Goal: Task Accomplishment & Management: Use online tool/utility

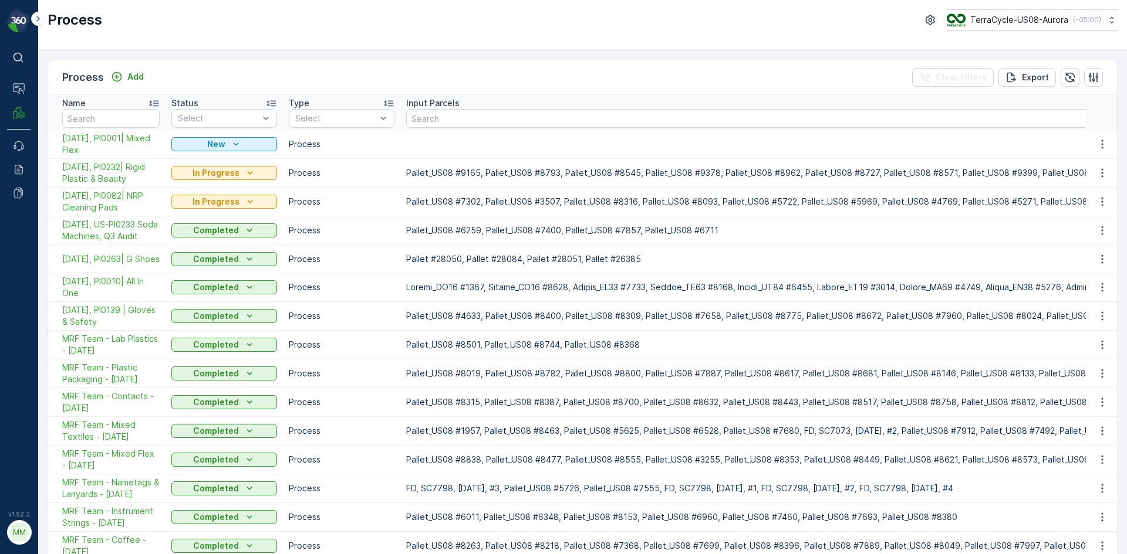
click at [165, 15] on div "Process TerraCycle-US08-Aurora ( -05:00 )" at bounding box center [583, 19] width 1070 height 21
click at [83, 25] on p "Process" at bounding box center [75, 20] width 55 height 19
click at [87, 18] on p "Process" at bounding box center [75, 20] width 55 height 19
click at [114, 77] on icon "Add" at bounding box center [117, 77] width 12 height 12
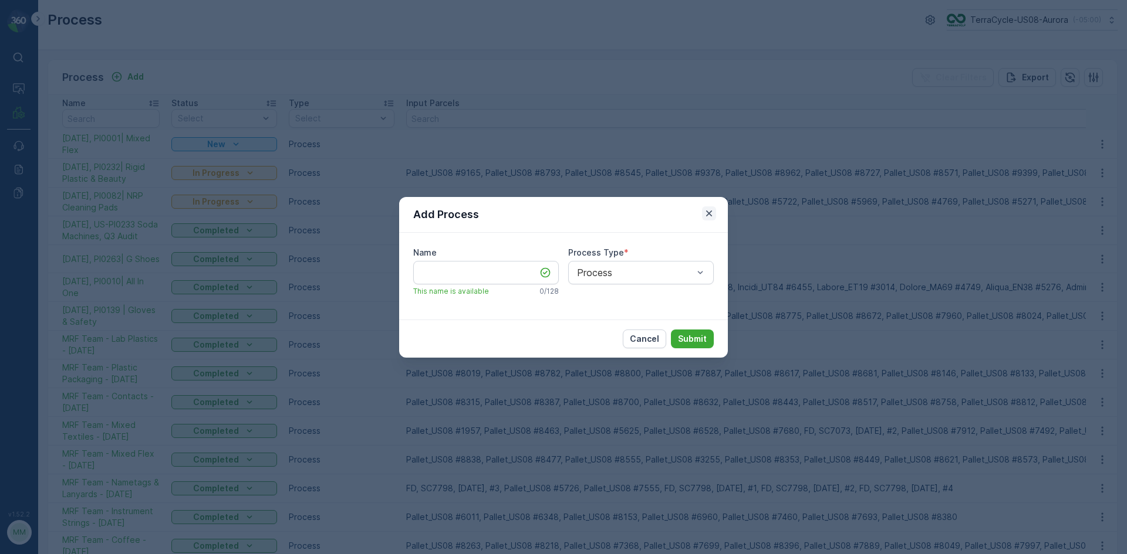
click at [714, 211] on icon "button" at bounding box center [709, 214] width 12 height 12
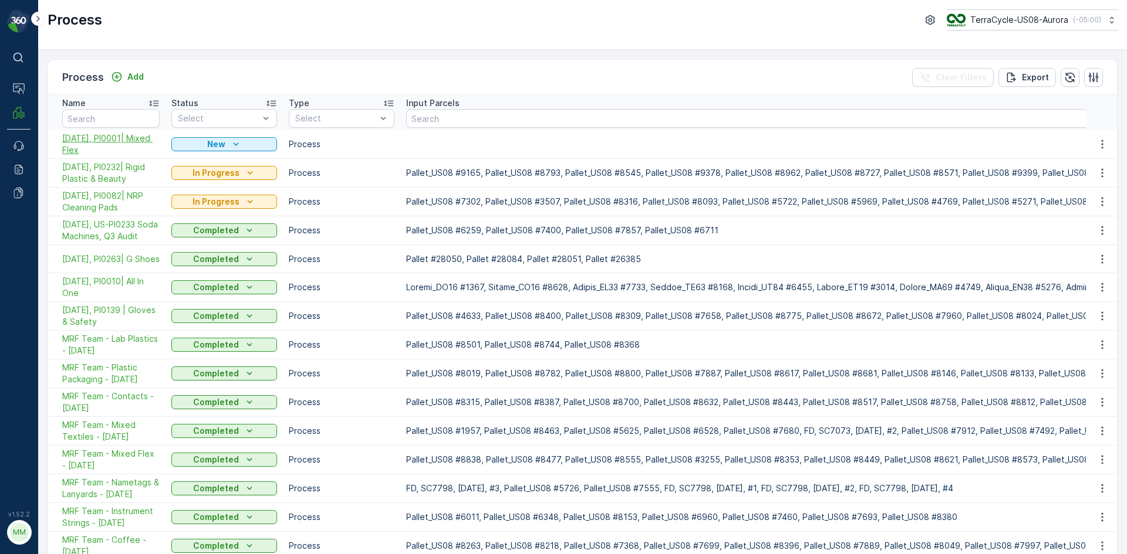
click at [91, 147] on span "[DATE], PI0001| Mixed Flex" at bounding box center [110, 144] width 97 height 23
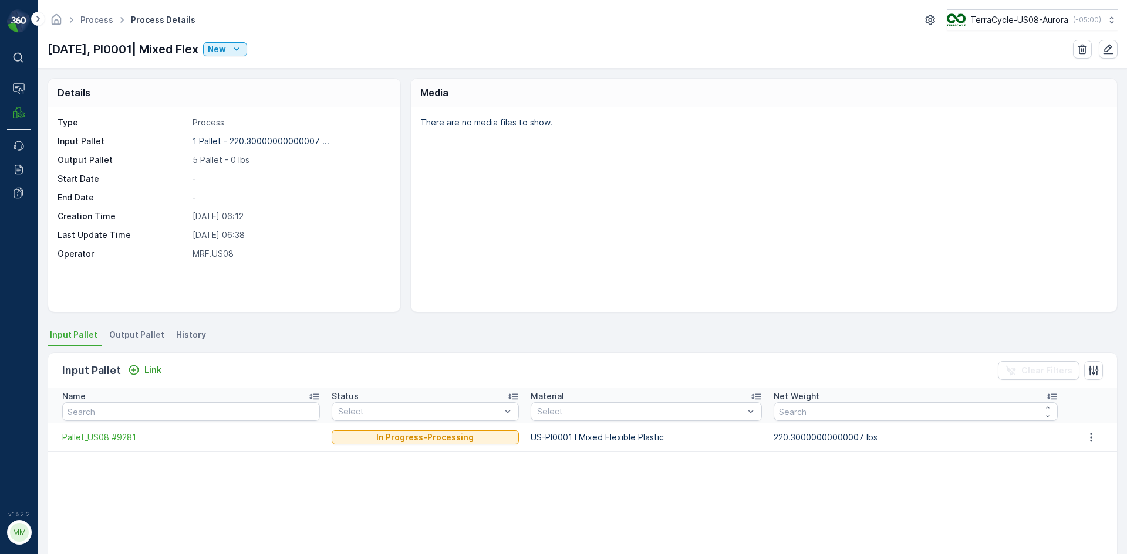
click at [130, 331] on span "Output Pallet" at bounding box center [136, 335] width 55 height 12
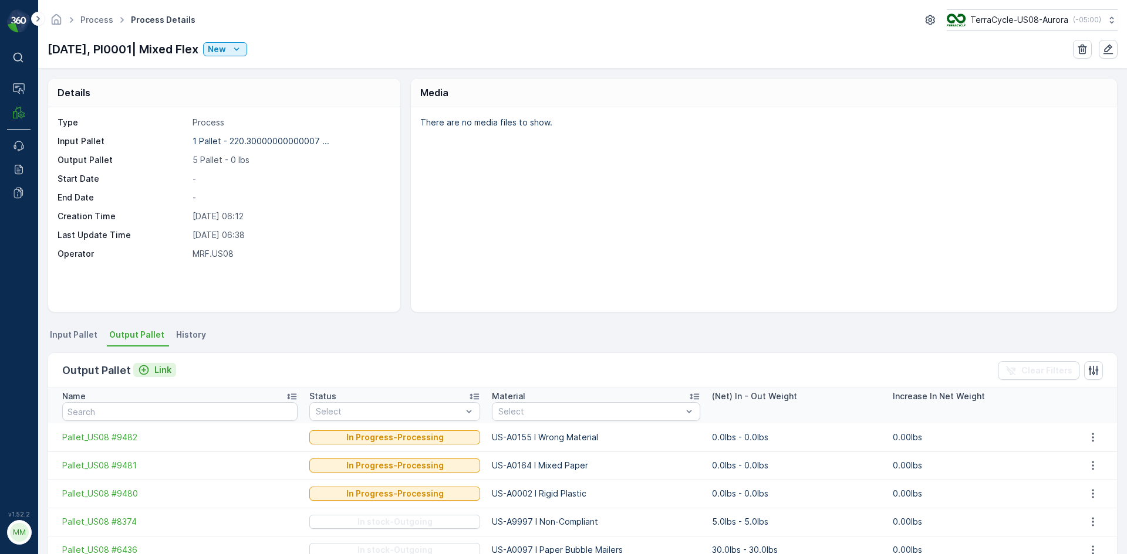
click at [158, 371] on p "Link" at bounding box center [162, 370] width 17 height 12
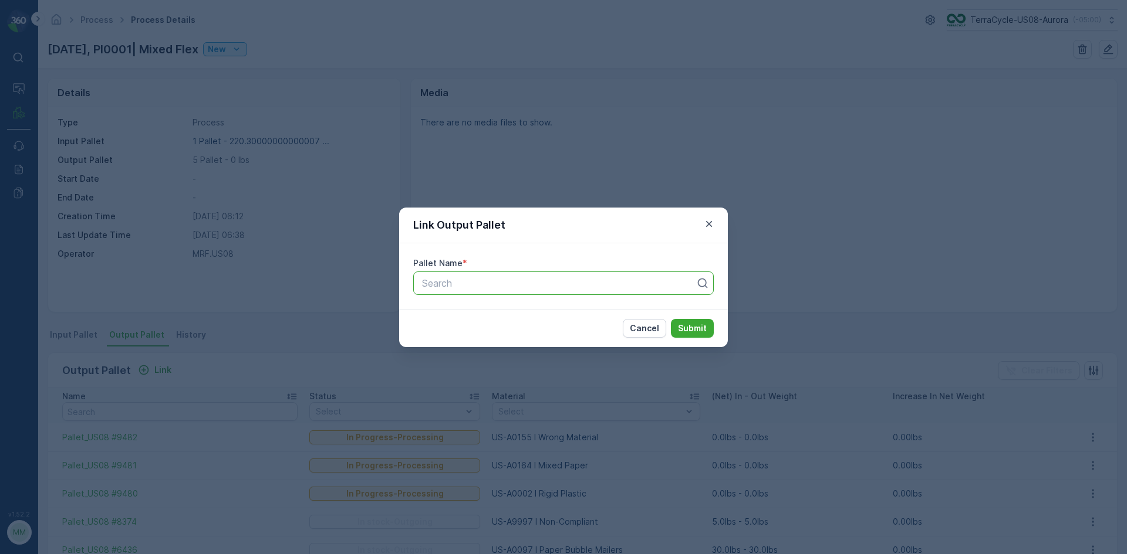
click at [600, 276] on div "Search" at bounding box center [563, 283] width 300 height 23
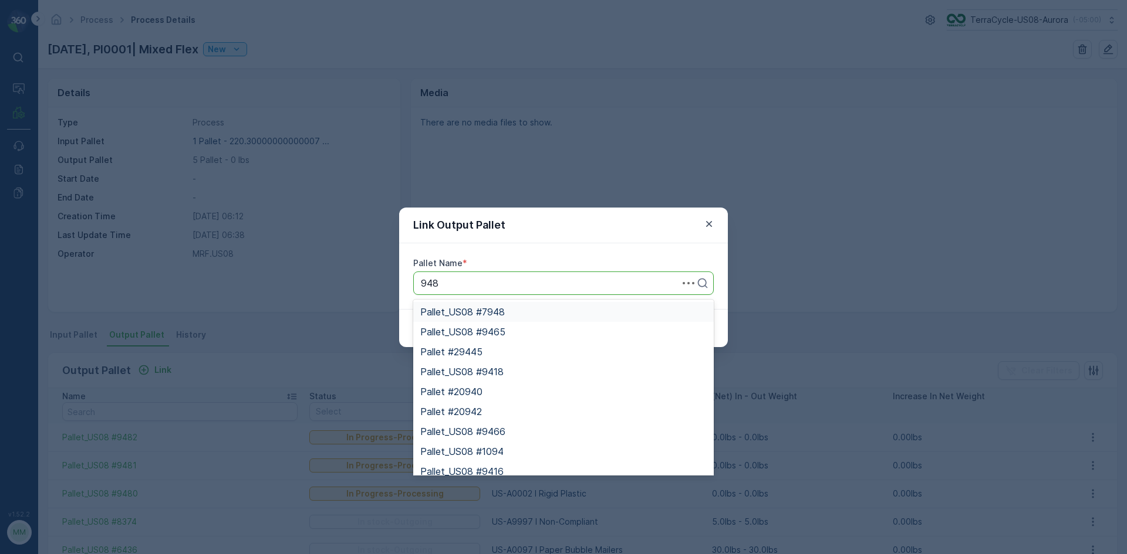
type input "9489"
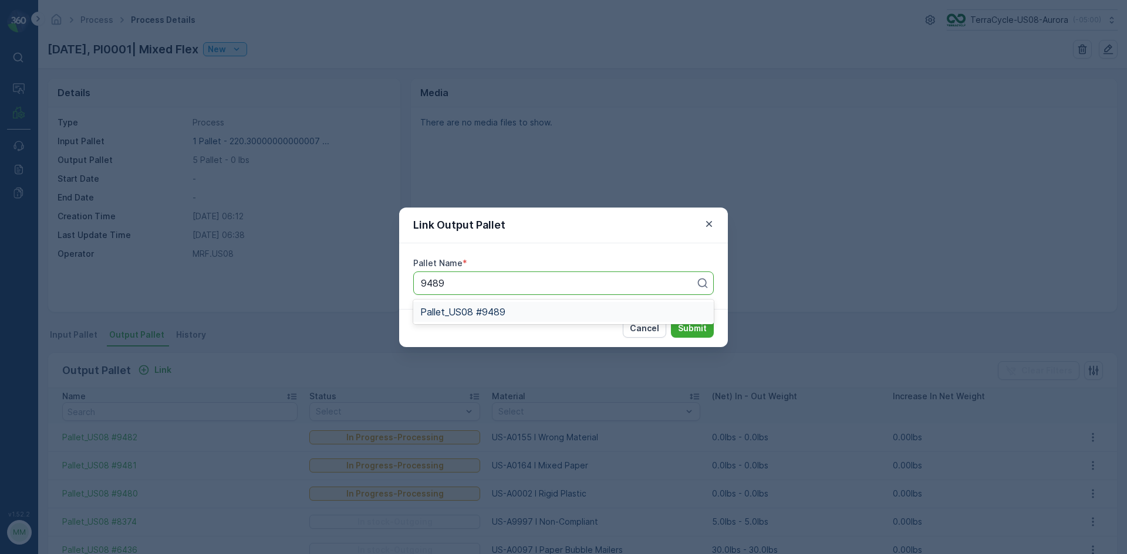
click at [578, 312] on div "Pallet_US08 #9489" at bounding box center [563, 312] width 286 height 11
click at [700, 324] on p "Submit" at bounding box center [692, 329] width 29 height 12
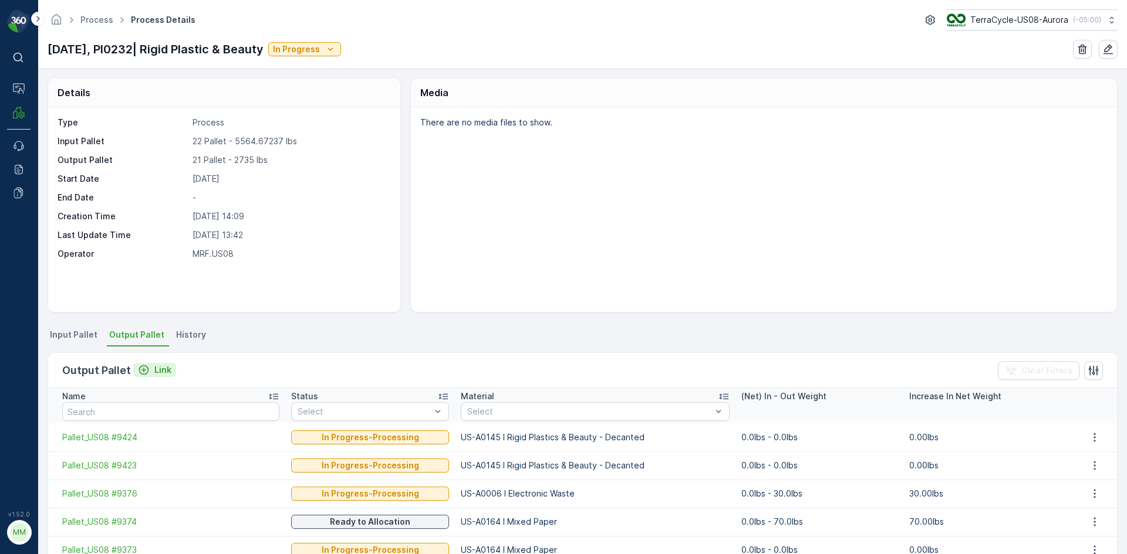
click at [147, 365] on icon "Link" at bounding box center [144, 370] width 12 height 12
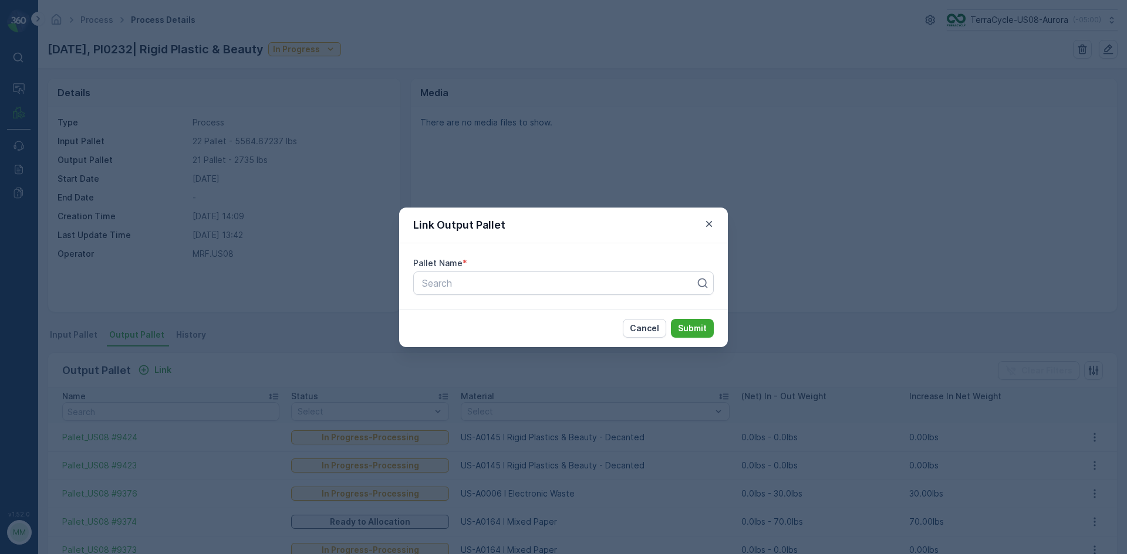
click at [716, 224] on div "Link Output Pallet" at bounding box center [563, 226] width 329 height 36
click at [706, 225] on icon "button" at bounding box center [709, 224] width 12 height 12
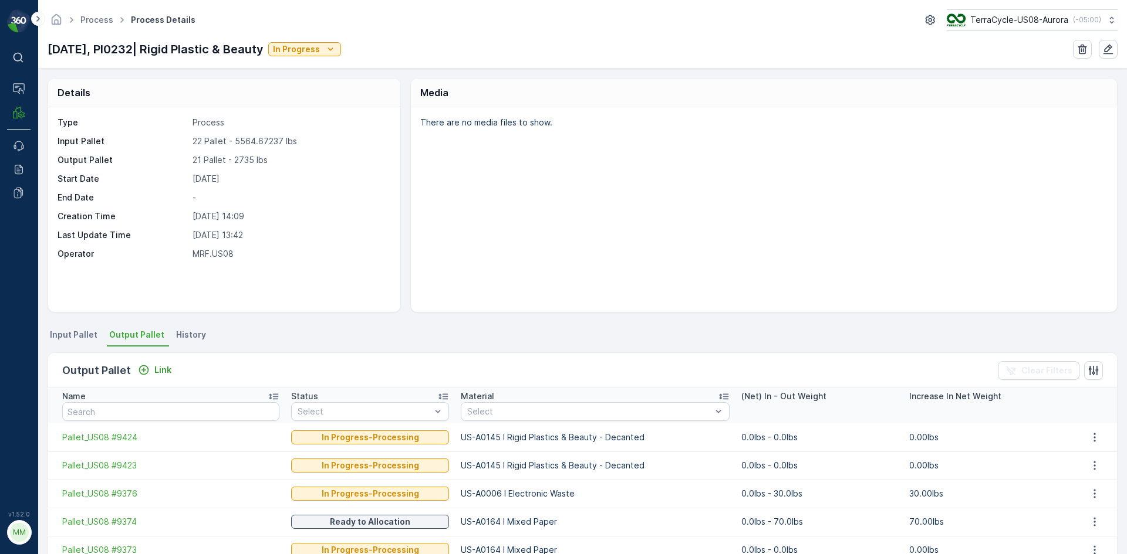
click at [180, 332] on span "History" at bounding box center [191, 335] width 30 height 12
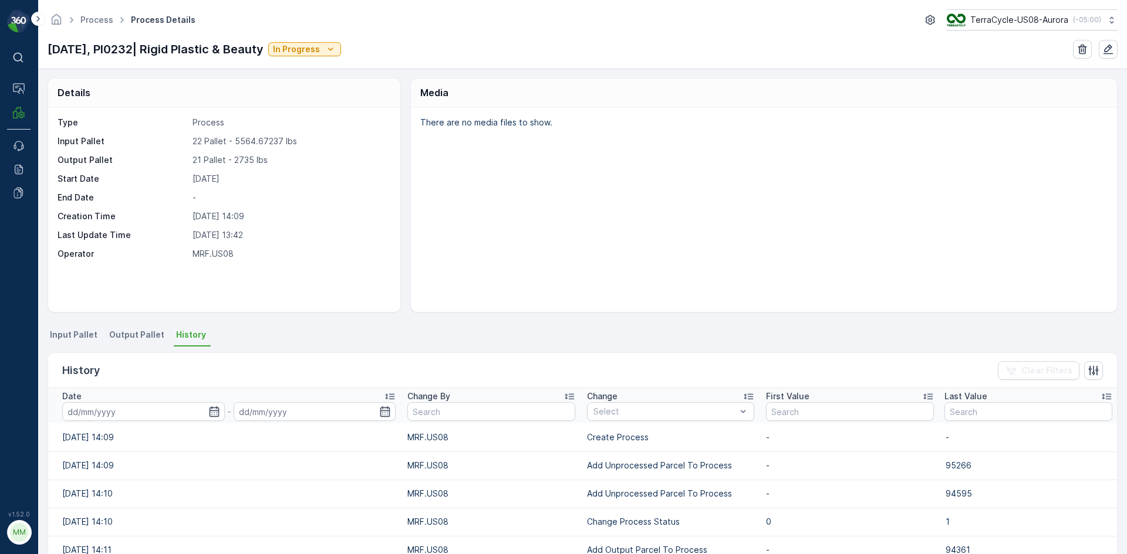
click at [176, 334] on span "History" at bounding box center [191, 335] width 30 height 12
click at [144, 337] on span "Output Pallet" at bounding box center [136, 335] width 55 height 12
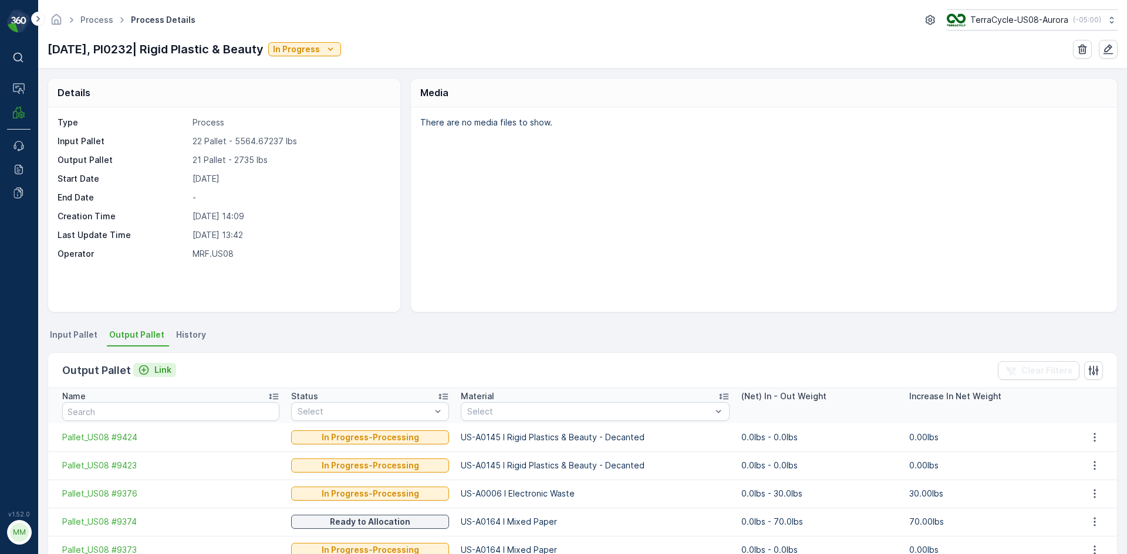
click at [143, 369] on icon "Link" at bounding box center [144, 370] width 12 height 12
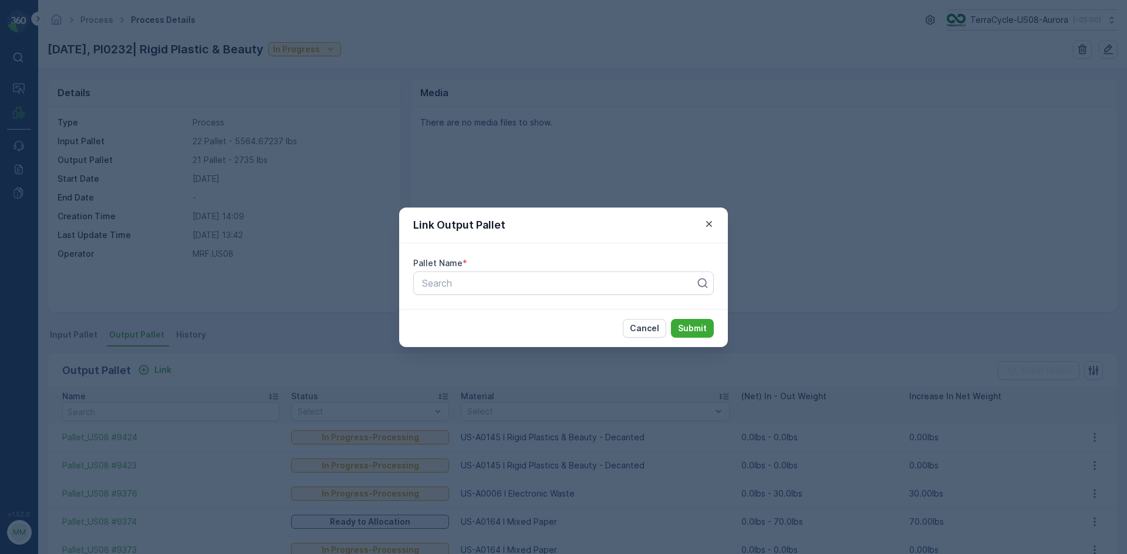
click at [716, 226] on div "Link Output Pallet" at bounding box center [563, 226] width 329 height 36
click at [706, 221] on icon "button" at bounding box center [709, 224] width 12 height 12
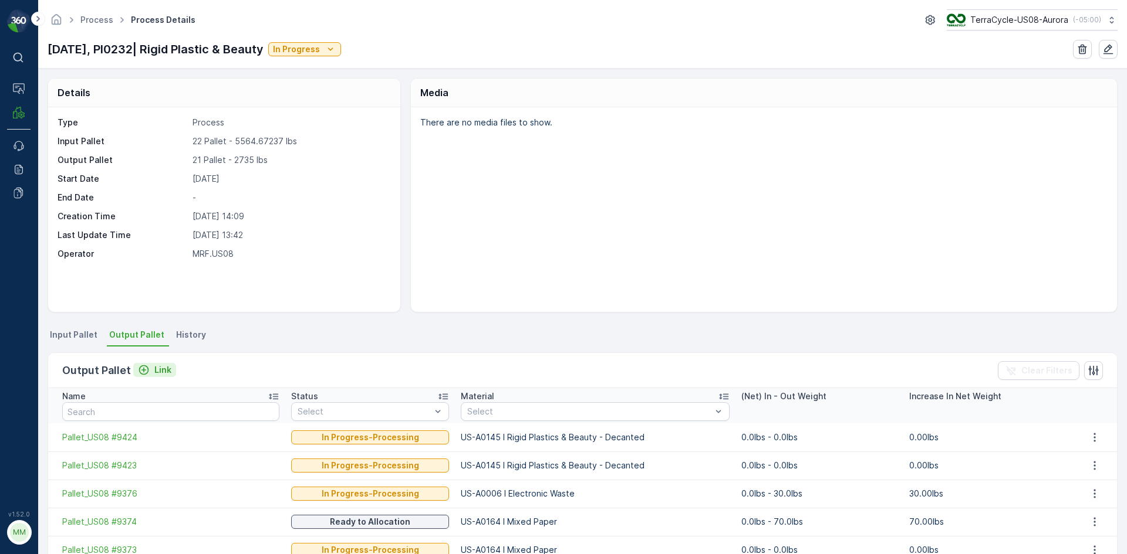
click at [140, 373] on icon "Link" at bounding box center [144, 370] width 12 height 12
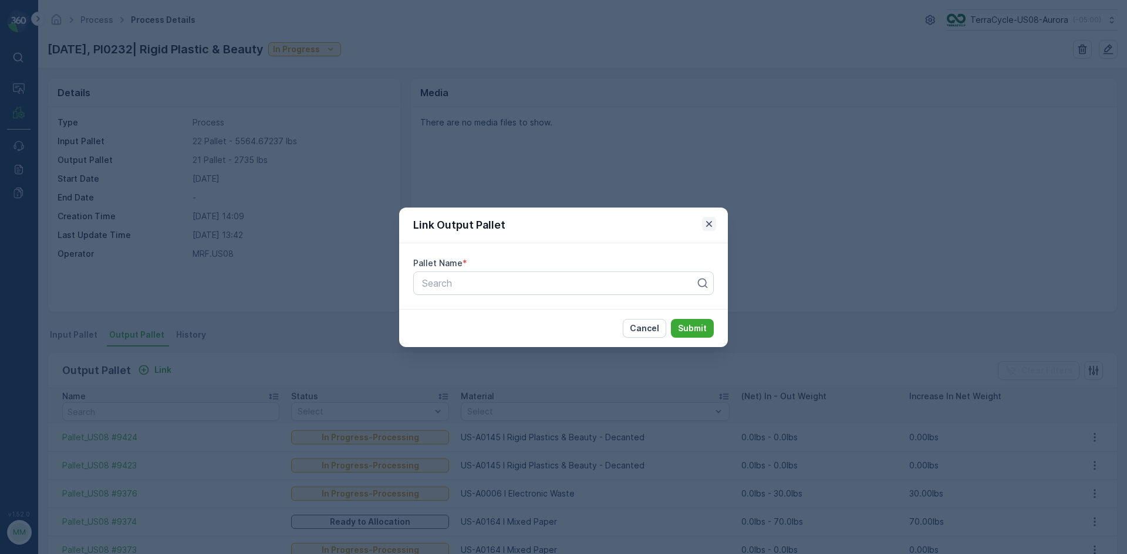
click at [709, 224] on icon "button" at bounding box center [709, 224] width 6 height 6
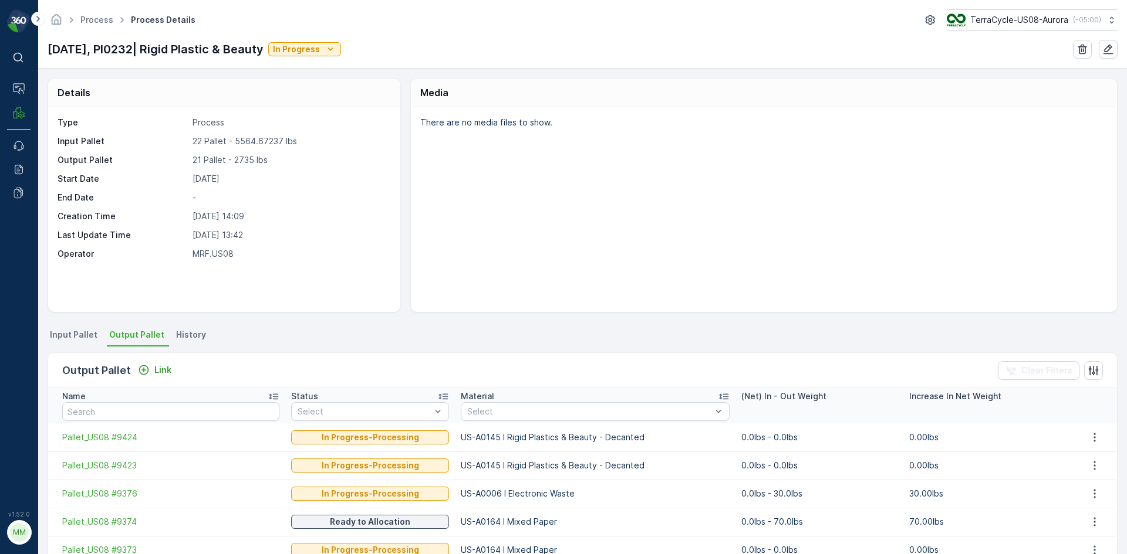
click at [117, 47] on p "[DATE], PI0232| Rigid Plastic & Beauty" at bounding box center [156, 49] width 216 height 18
click at [116, 53] on p "[DATE], PI0232| Rigid Plastic & Beauty" at bounding box center [156, 49] width 216 height 18
click at [121, 59] on div "Process Process Details TerraCycle-US08-Aurora ( -05:00 ) [DATE], PI0232| Rigid…" at bounding box center [582, 34] width 1088 height 69
click at [126, 47] on p "[DATE], PI0232| Rigid Plastic & Beauty" at bounding box center [156, 49] width 216 height 18
click at [141, 371] on icon "Link" at bounding box center [144, 370] width 12 height 12
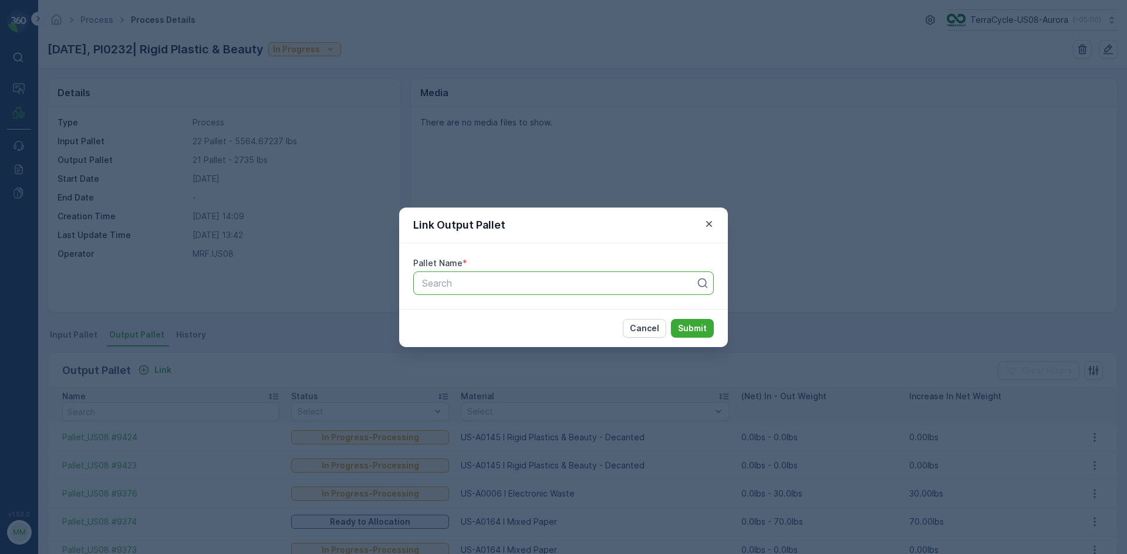
drag, startPoint x: 507, startPoint y: 286, endPoint x: 502, endPoint y: 274, distance: 12.6
click at [506, 283] on div at bounding box center [559, 283] width 276 height 11
click at [710, 227] on icon "button" at bounding box center [709, 224] width 12 height 12
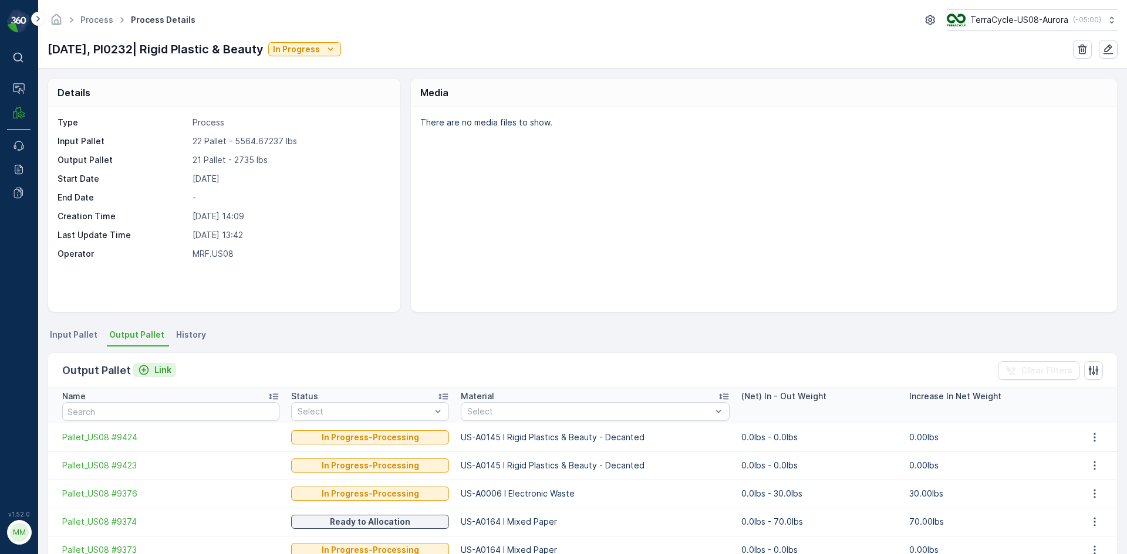
click at [143, 370] on icon "Link" at bounding box center [144, 370] width 12 height 12
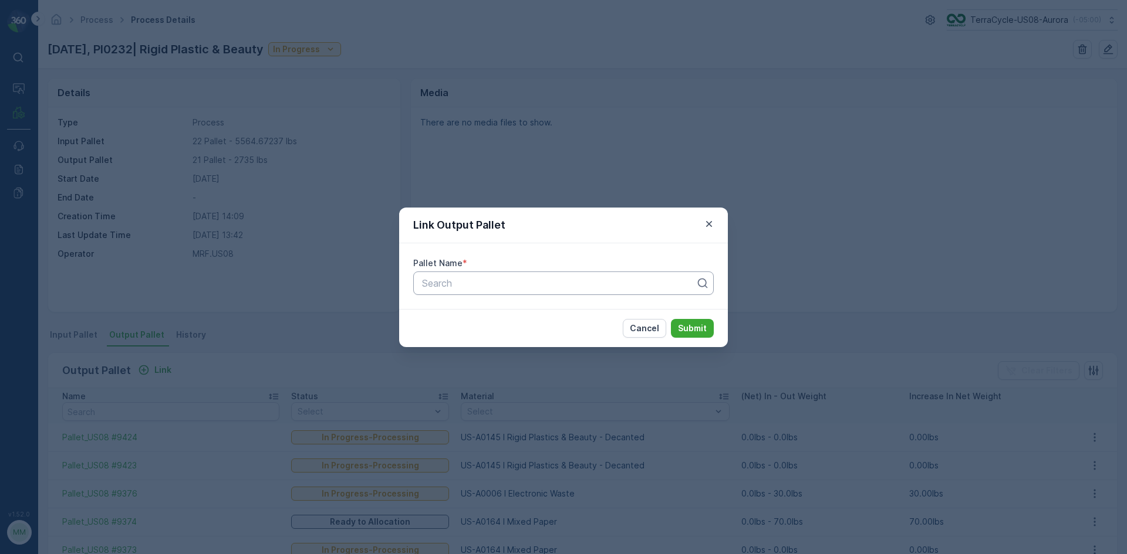
click at [503, 282] on div at bounding box center [559, 283] width 276 height 11
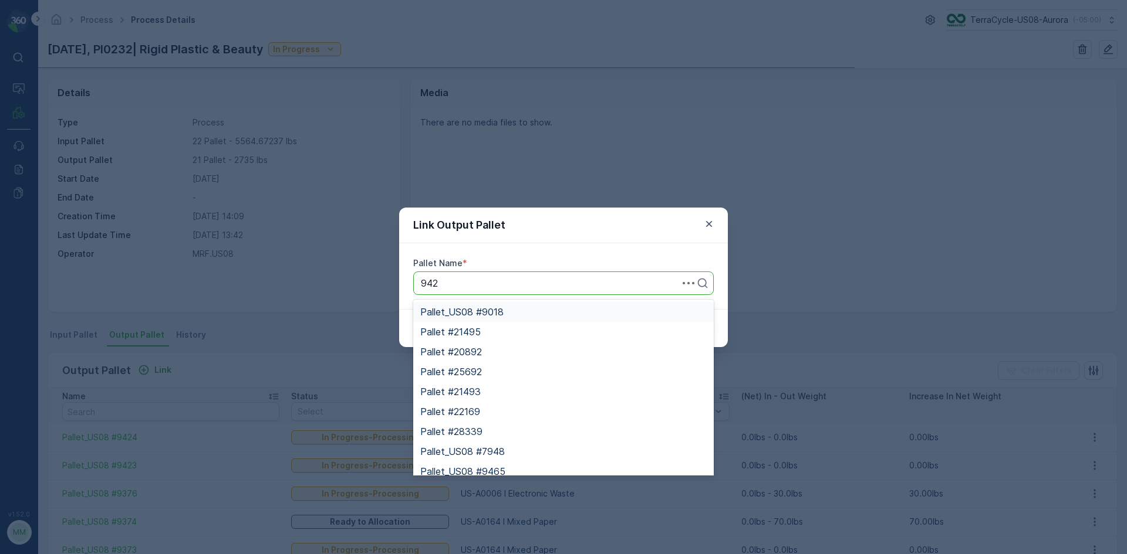
type input "9421"
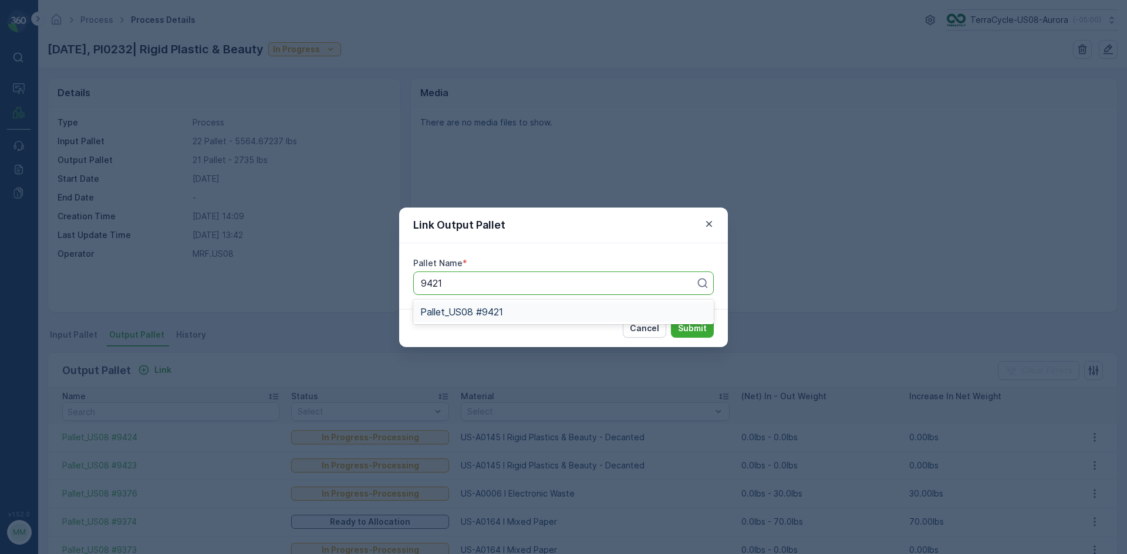
click at [496, 313] on span "Pallet_US08 #9421" at bounding box center [461, 312] width 83 height 11
click at [701, 328] on p "Submit" at bounding box center [692, 329] width 29 height 12
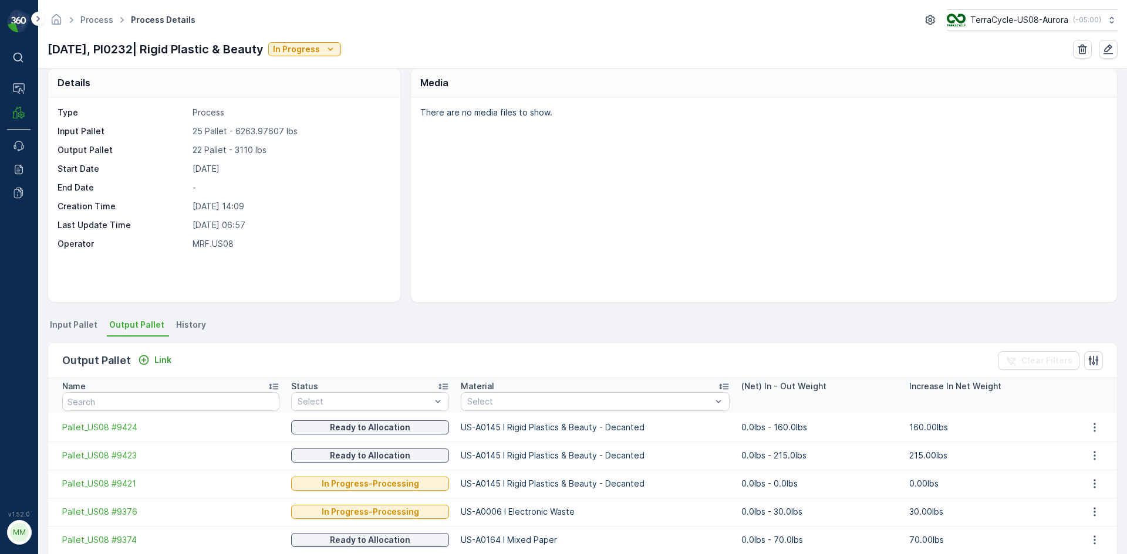
scroll to position [9, 0]
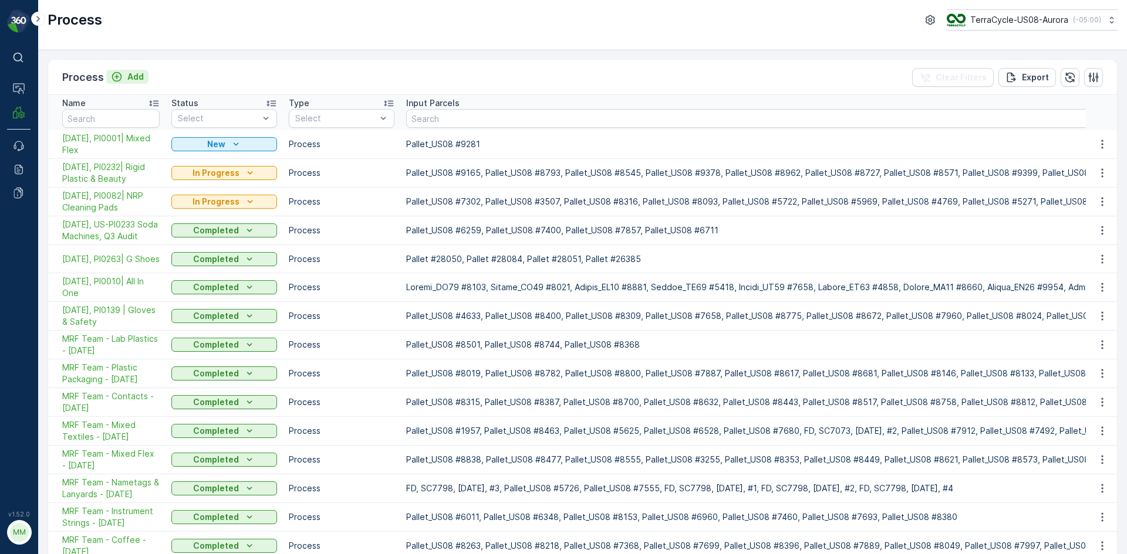
click at [117, 80] on icon "Add" at bounding box center [117, 77] width 12 height 12
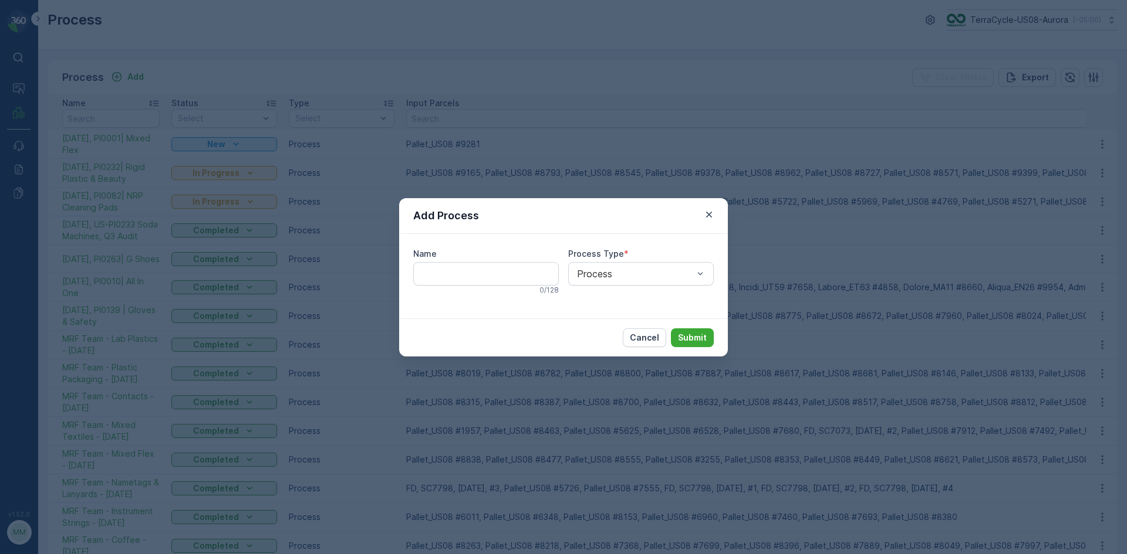
drag, startPoint x: 63, startPoint y: 22, endPoint x: 84, endPoint y: 33, distance: 23.4
click at [90, 38] on div "Add Process Name 0 / 128 Process Type * Process Cancel Submit" at bounding box center [563, 277] width 1127 height 554
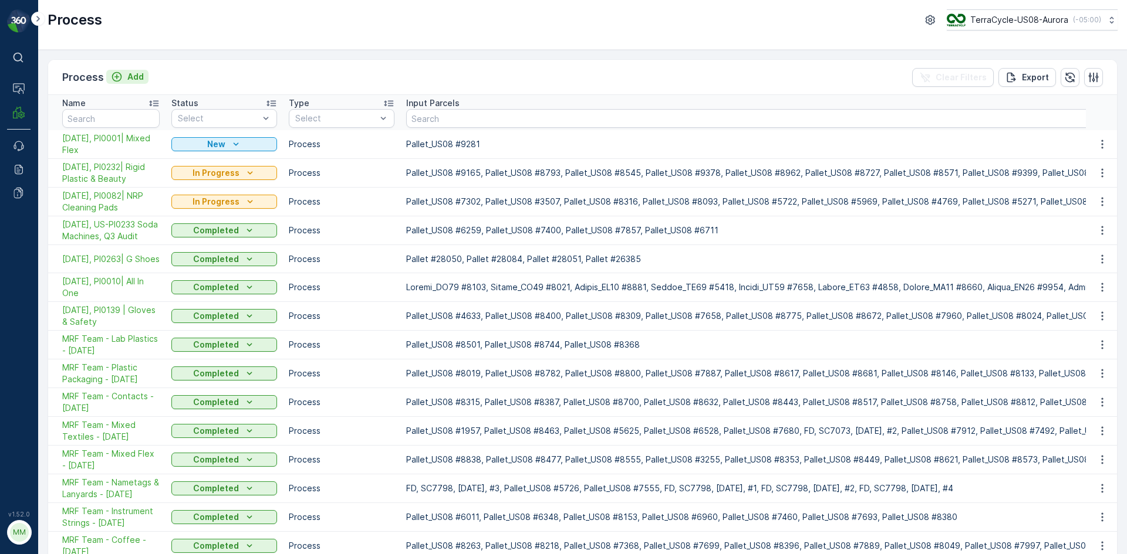
click at [119, 79] on icon "Add" at bounding box center [117, 77] width 12 height 12
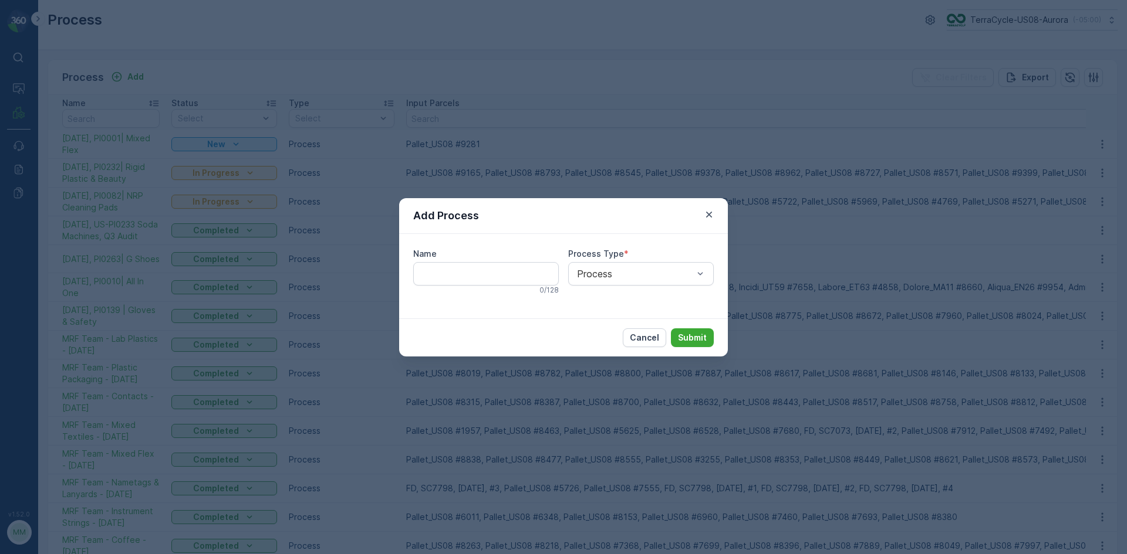
click at [119, 90] on div "Add Process Name 0 / 128 Process Type * Process Cancel Submit" at bounding box center [563, 277] width 1127 height 554
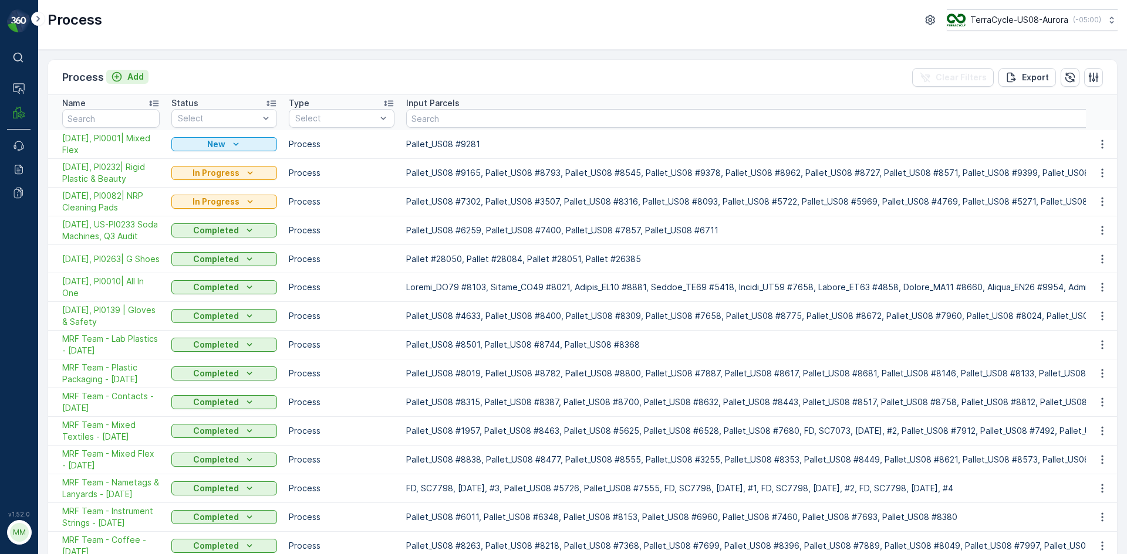
click at [132, 76] on p "Add" at bounding box center [135, 77] width 16 height 12
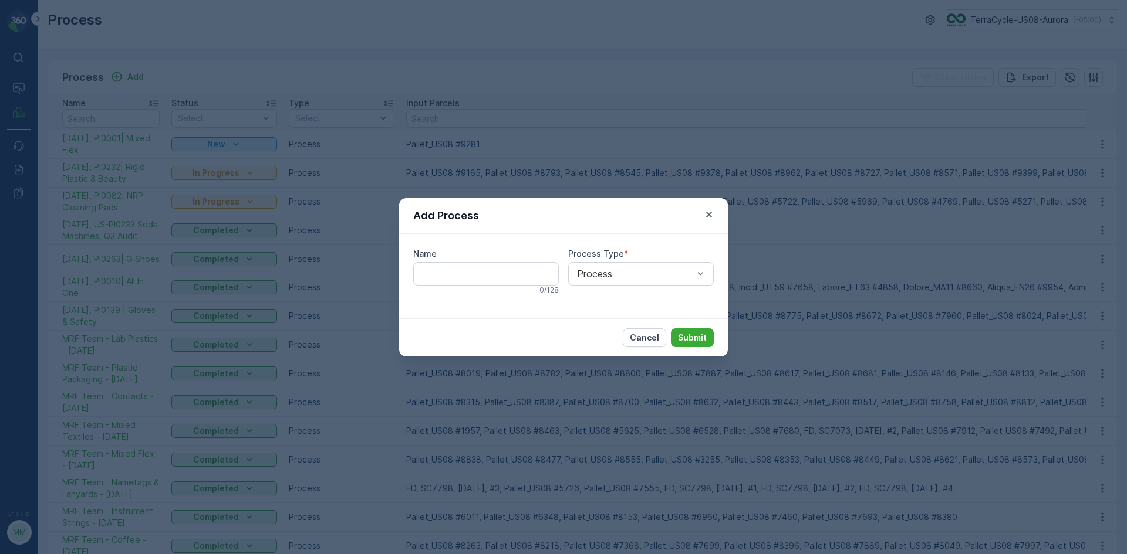
click at [117, 76] on div "Add Process Name 0 / 128 Process Type * Process Cancel Submit" at bounding box center [563, 277] width 1127 height 554
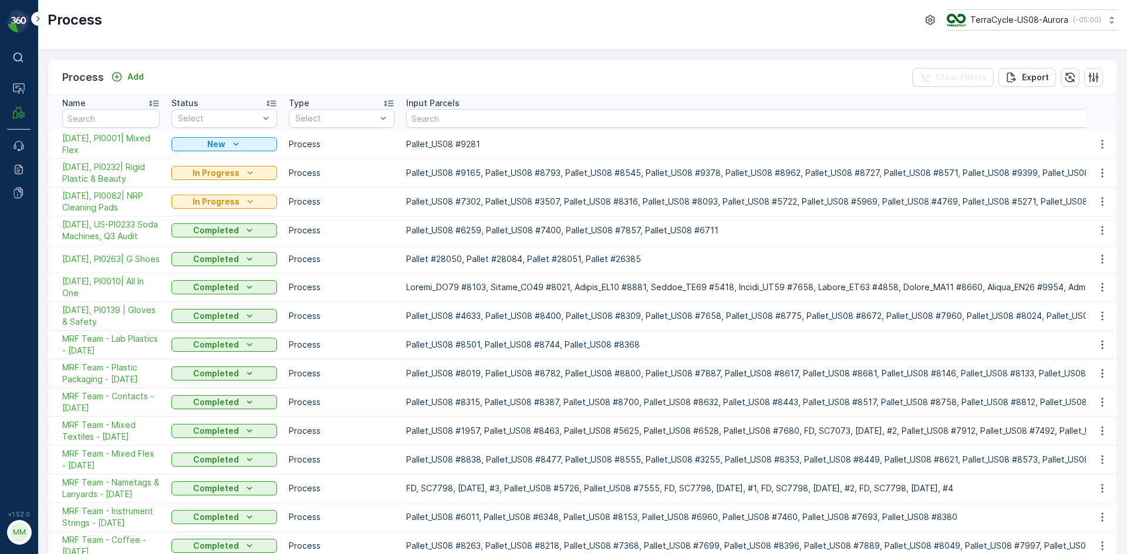
drag, startPoint x: 343, startPoint y: 33, endPoint x: 255, endPoint y: 48, distance: 89.1
click at [255, 48] on div "Process TerraCycle-US08-Aurora ( -05:00 )" at bounding box center [582, 25] width 1088 height 50
click at [220, 92] on div "Process Add Clear Filters Export" at bounding box center [582, 77] width 1068 height 35
click at [226, 86] on div "Process Add Clear Filters Export" at bounding box center [582, 77] width 1068 height 35
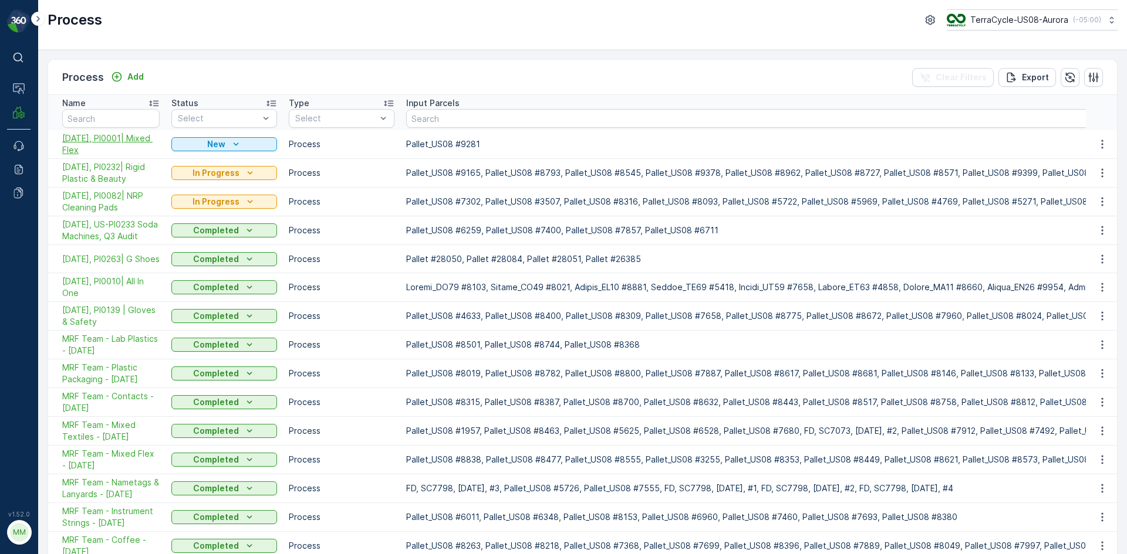
click at [116, 141] on span "[DATE], PI0001| Mixed Flex" at bounding box center [110, 144] width 97 height 23
click at [117, 177] on span "[DATE], PI0232| Rigid Plastic & Beauty" at bounding box center [110, 172] width 97 height 23
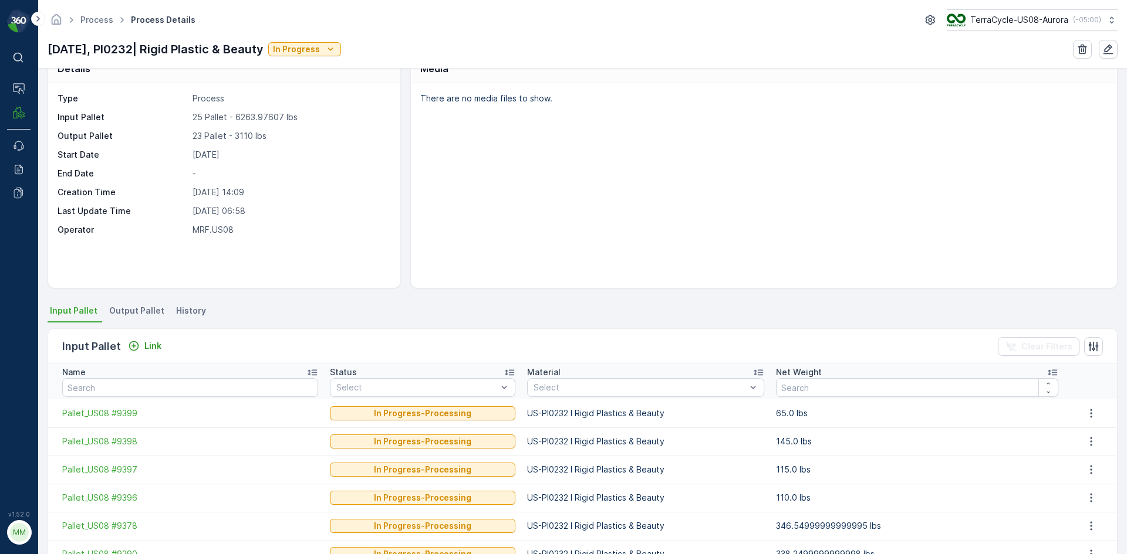
scroll to position [59, 0]
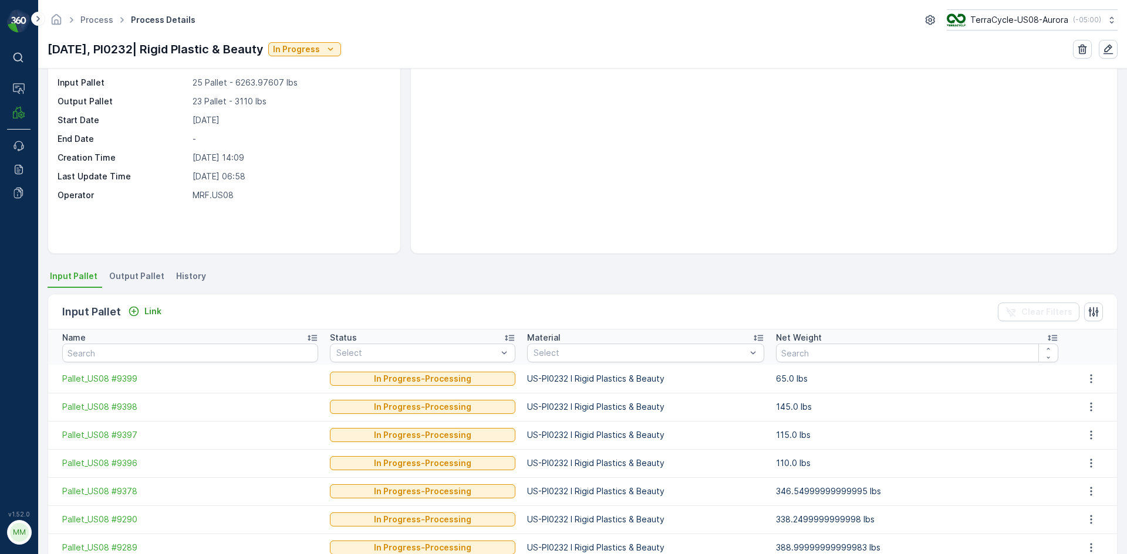
click at [135, 277] on span "Output Pallet" at bounding box center [136, 276] width 55 height 12
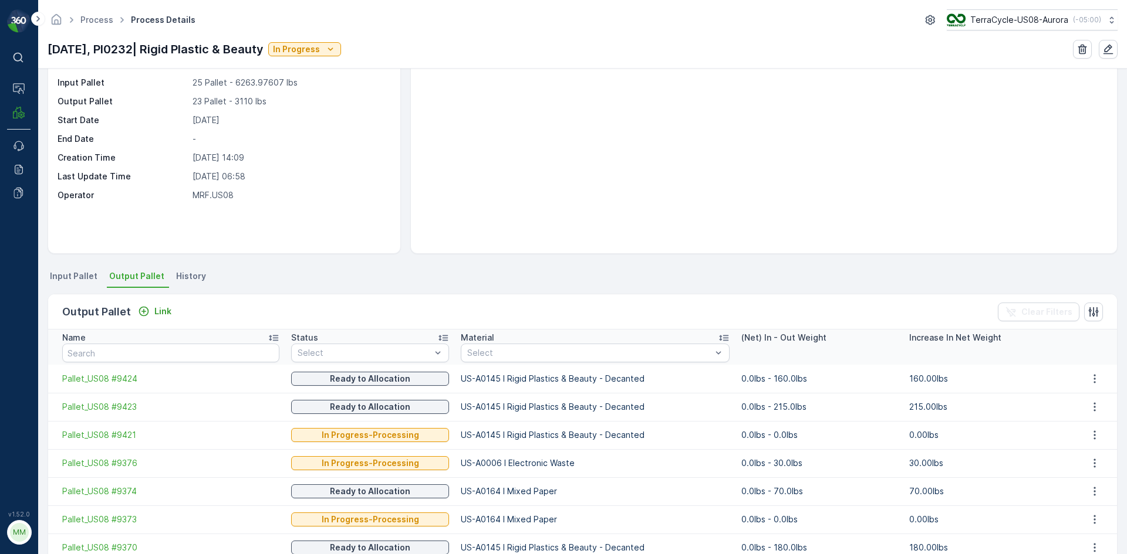
scroll to position [117, 0]
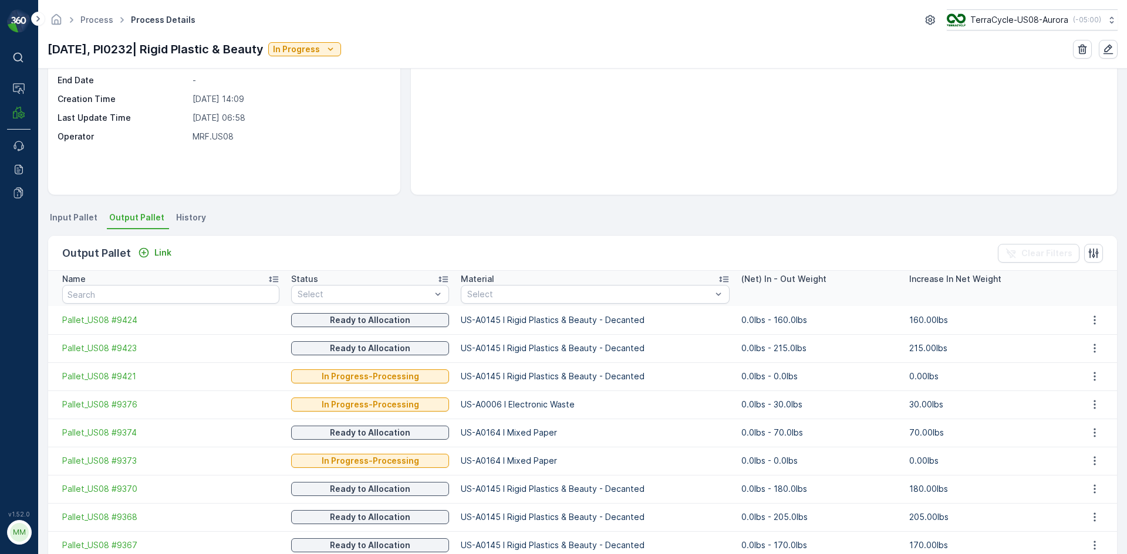
drag, startPoint x: 296, startPoint y: 251, endPoint x: 285, endPoint y: 204, distance: 48.4
click at [285, 204] on div "Details Type Process Input Pallet 25 Pallet - 6263.97607 lbs Output Pallet 23 P…" at bounding box center [582, 312] width 1088 height 486
click at [155, 255] on p "Link" at bounding box center [162, 253] width 17 height 12
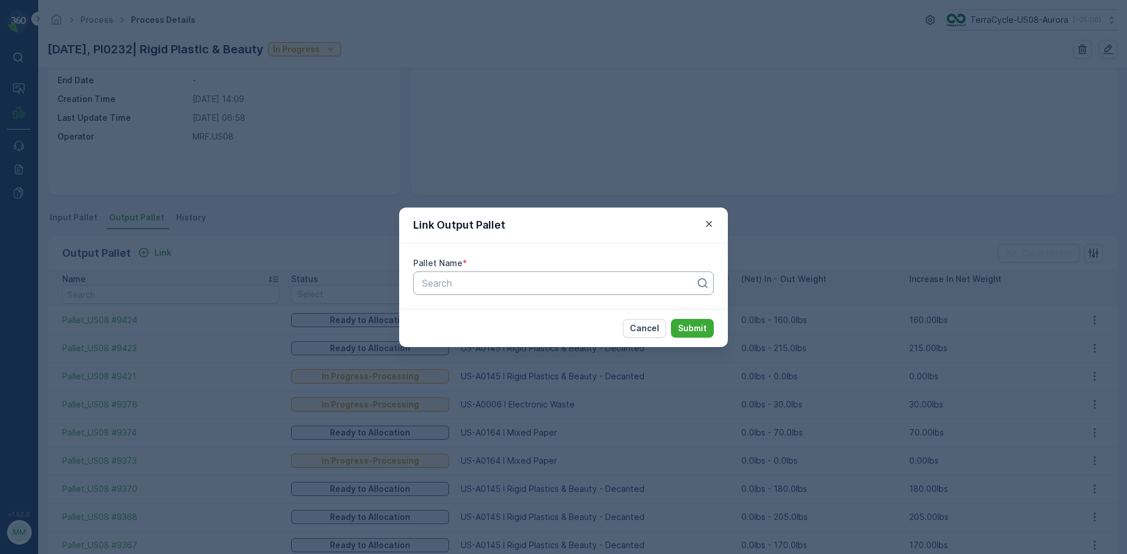
click at [461, 280] on div at bounding box center [559, 283] width 276 height 11
type input "9419"
drag, startPoint x: 495, startPoint y: 311, endPoint x: 482, endPoint y: 307, distance: 12.8
click at [494, 309] on span "Pallet_US08 #9419" at bounding box center [461, 312] width 83 height 11
click at [694, 332] on p "Submit" at bounding box center [692, 329] width 29 height 12
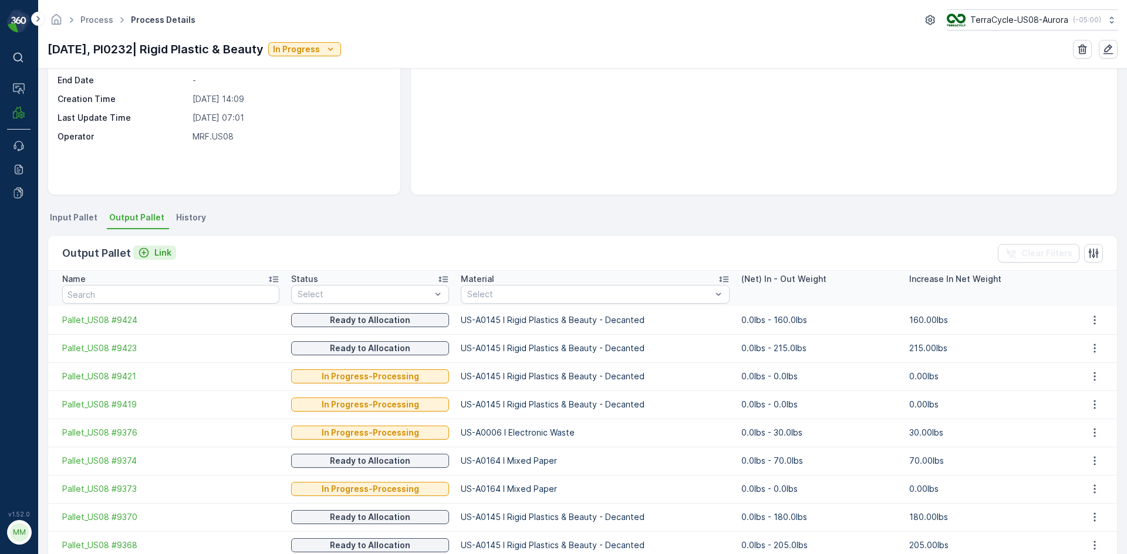
click at [144, 252] on icon "Link" at bounding box center [144, 253] width 12 height 12
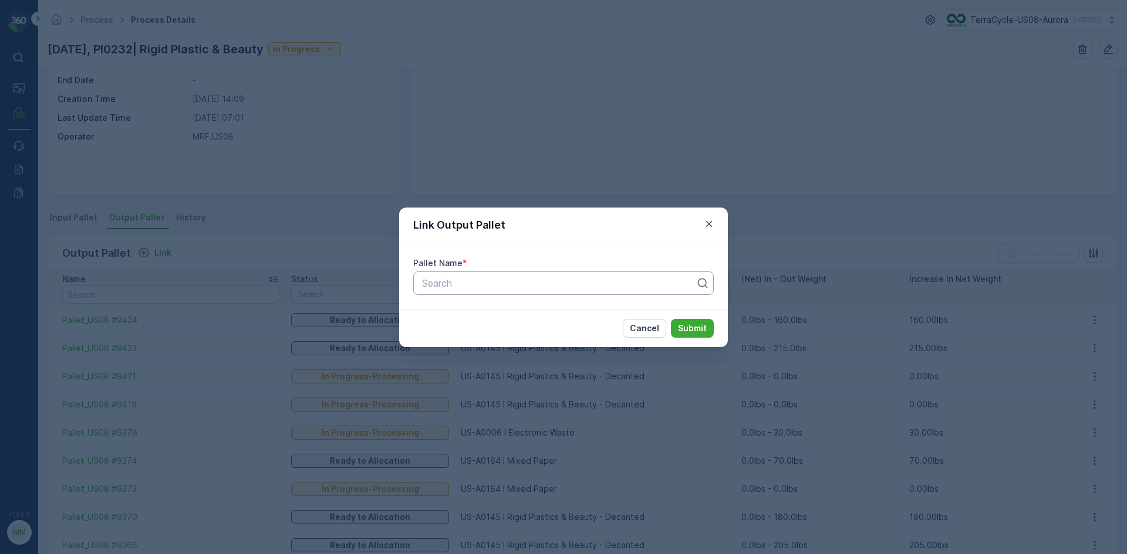
click at [484, 286] on div at bounding box center [559, 283] width 276 height 11
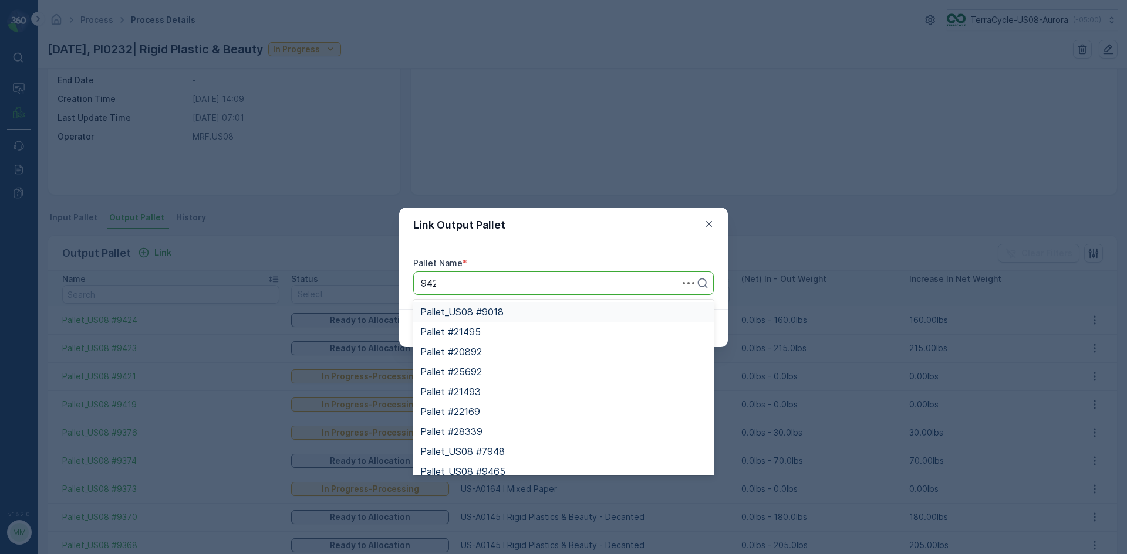
type input "9422"
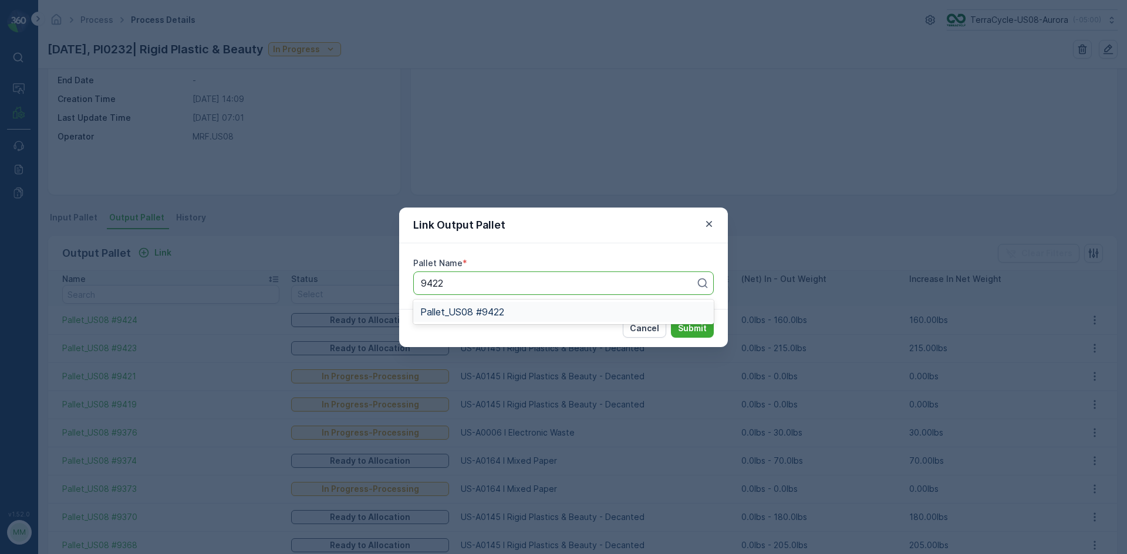
click at [493, 314] on span "Pallet_US08 #9422" at bounding box center [462, 312] width 84 height 11
click at [706, 333] on button "Submit" at bounding box center [692, 328] width 43 height 19
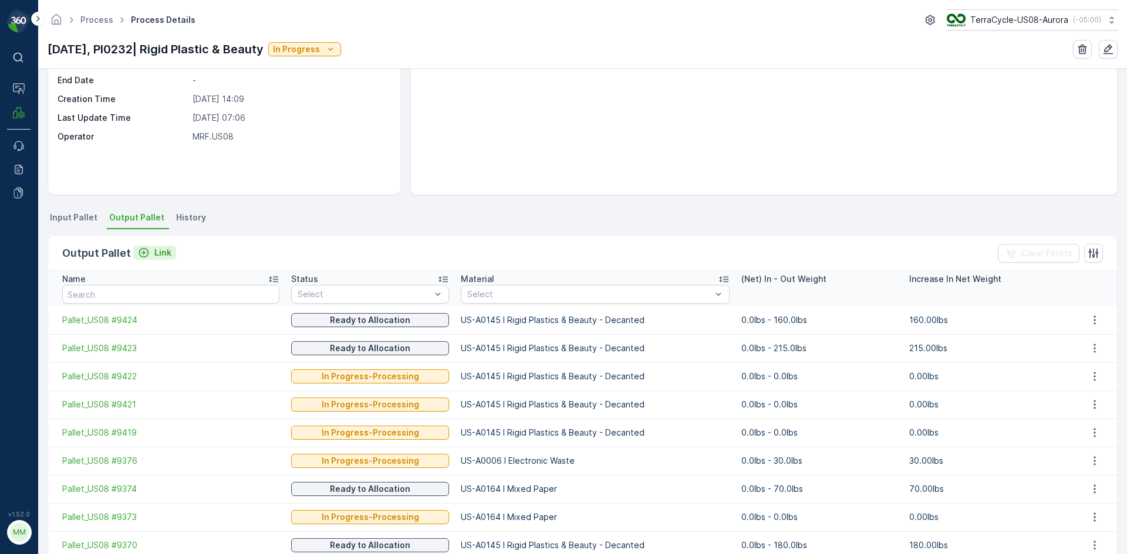
click at [143, 255] on icon "Link" at bounding box center [144, 253] width 12 height 12
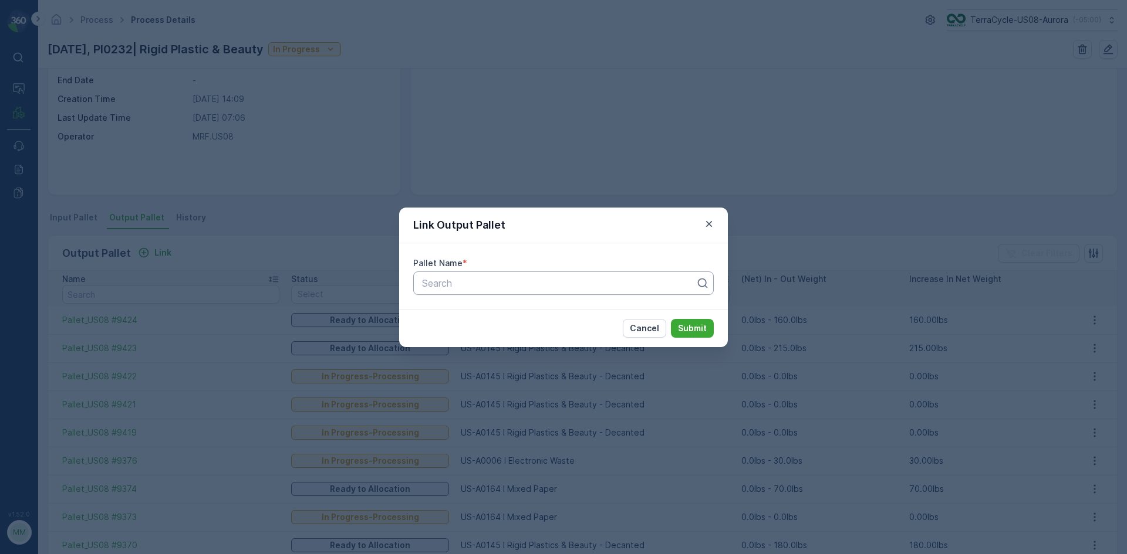
click at [485, 287] on div at bounding box center [559, 283] width 276 height 11
type input "9420"
click at [502, 314] on span "Pallet_US08 #9420" at bounding box center [462, 312] width 84 height 11
click at [699, 331] on p "Submit" at bounding box center [692, 329] width 29 height 12
